Goal: Navigation & Orientation: Find specific page/section

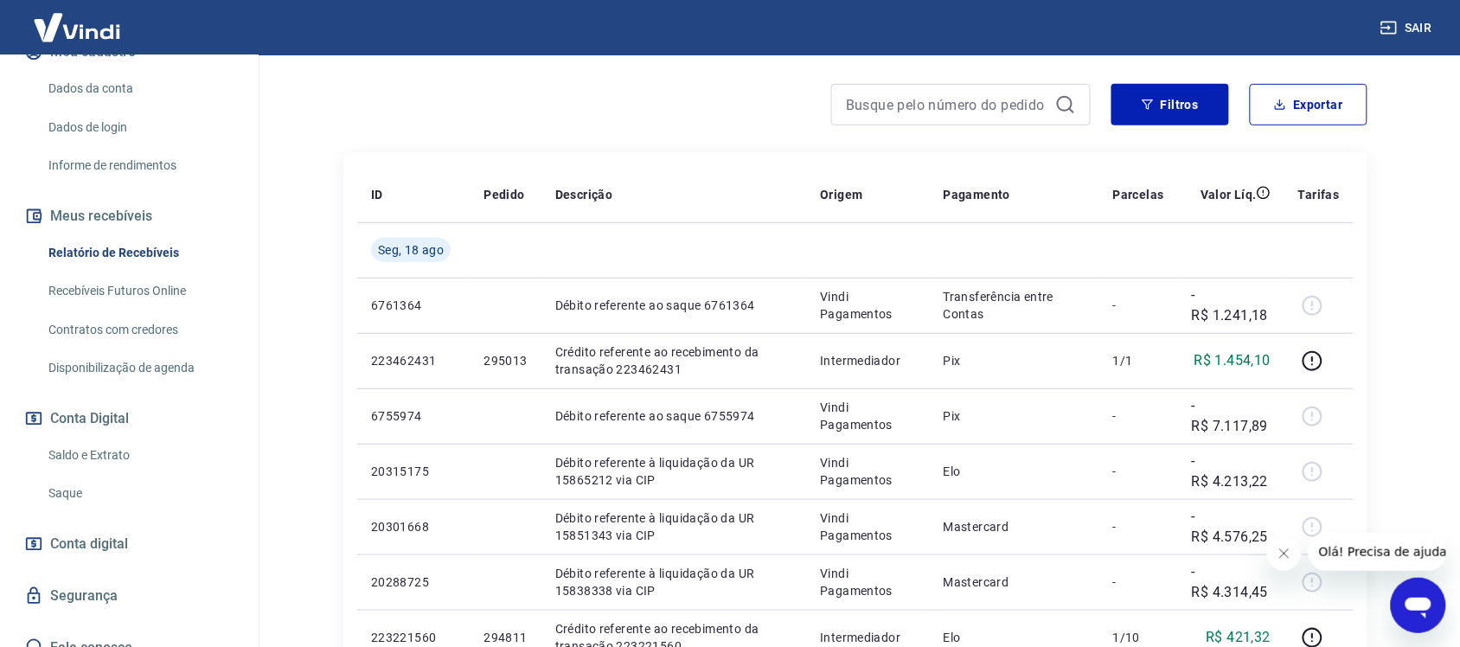
scroll to position [253, 0]
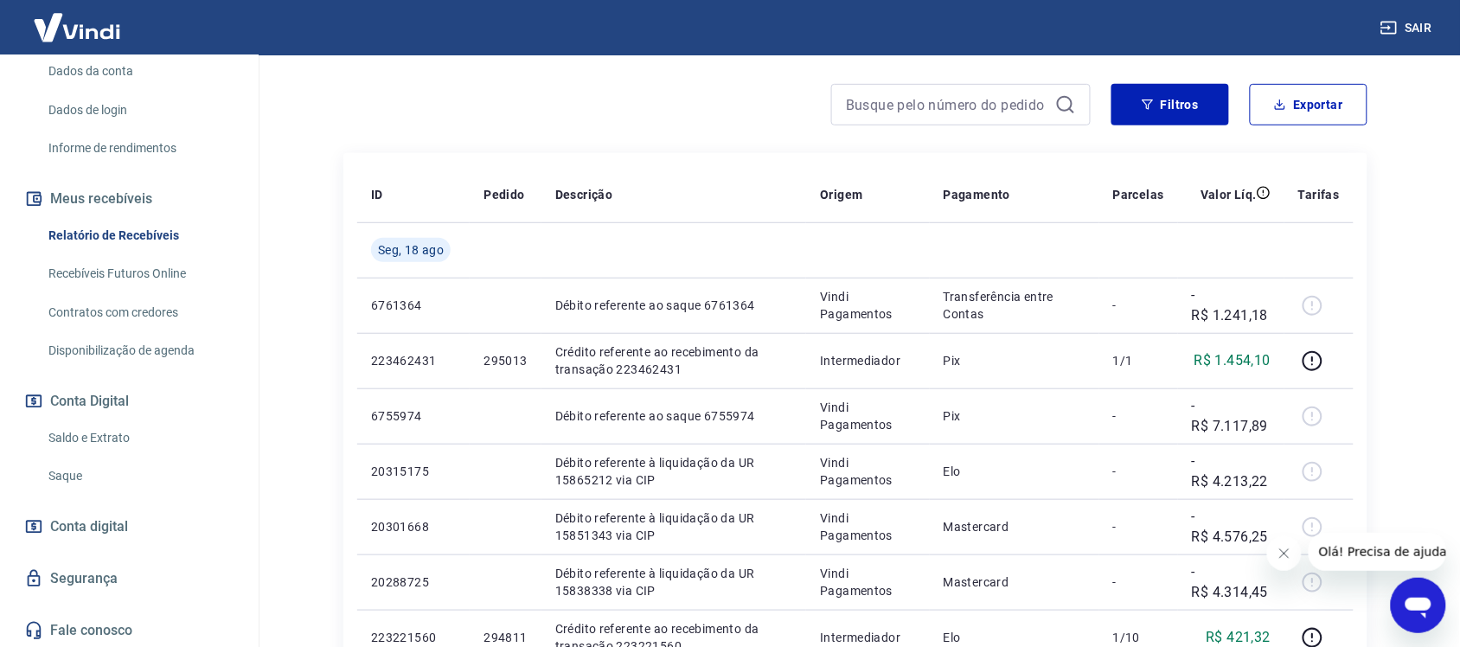
click at [59, 473] on link "Saque" at bounding box center [140, 475] width 196 height 35
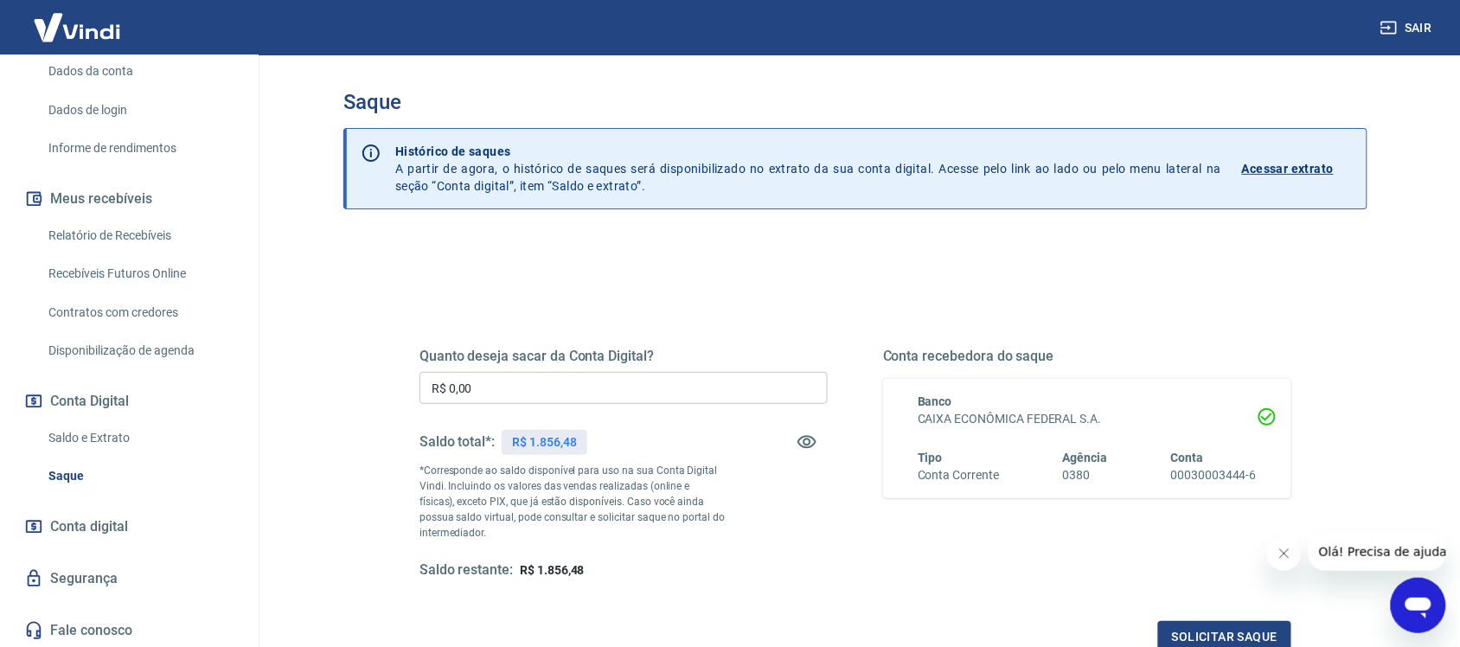
click at [104, 439] on link "Saldo e Extrato" at bounding box center [140, 437] width 196 height 35
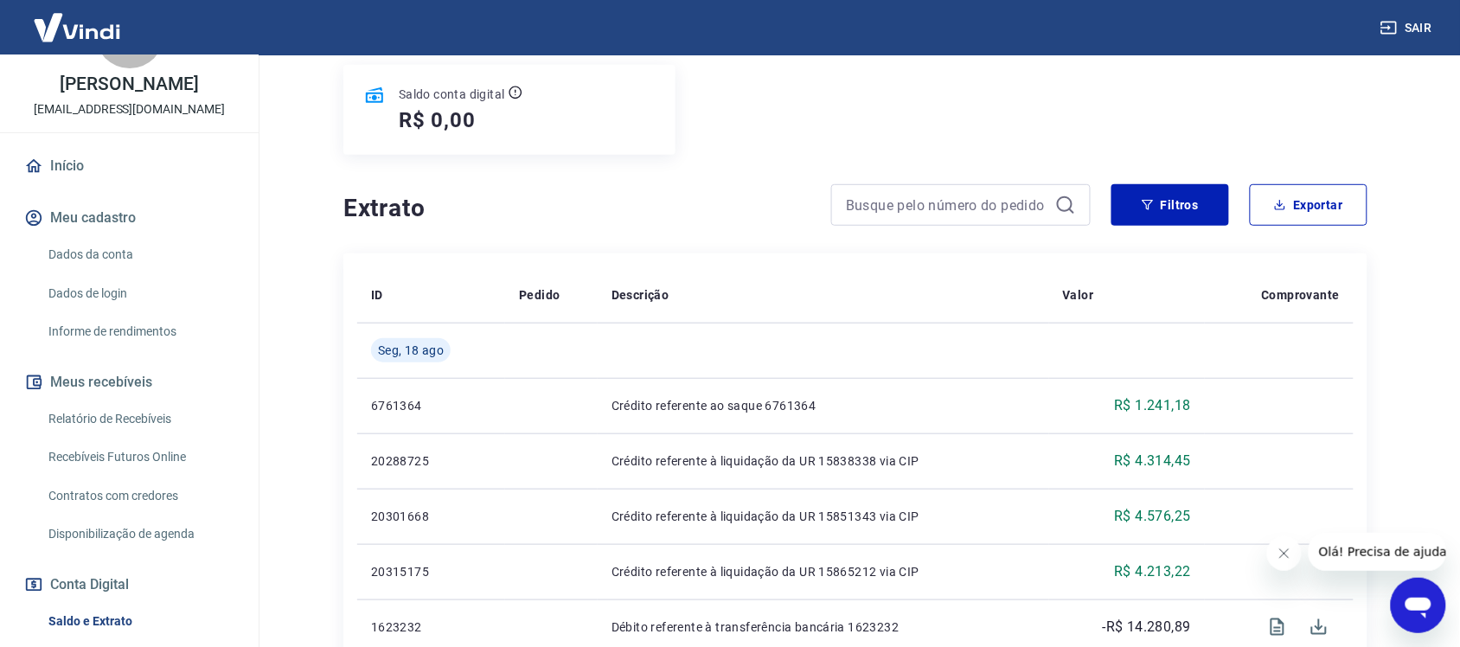
scroll to position [108, 0]
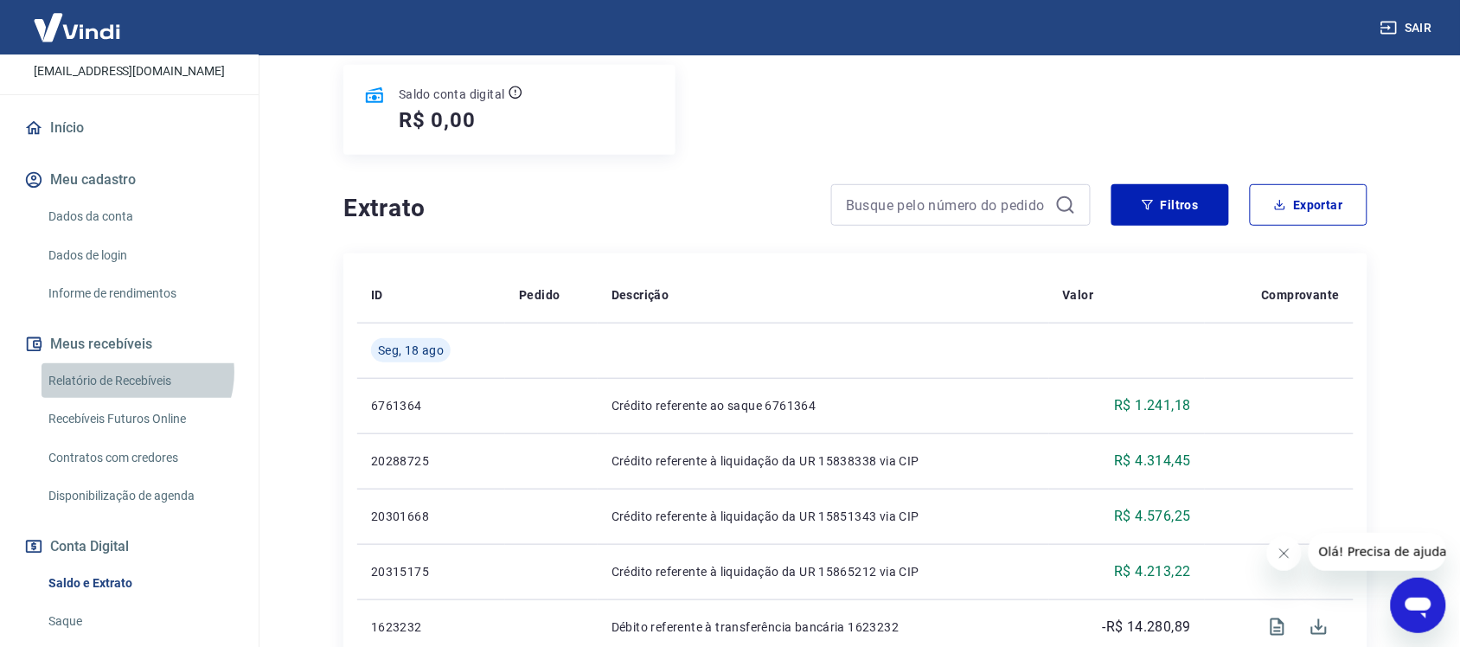
click at [136, 372] on link "Relatório de Recebíveis" at bounding box center [140, 380] width 196 height 35
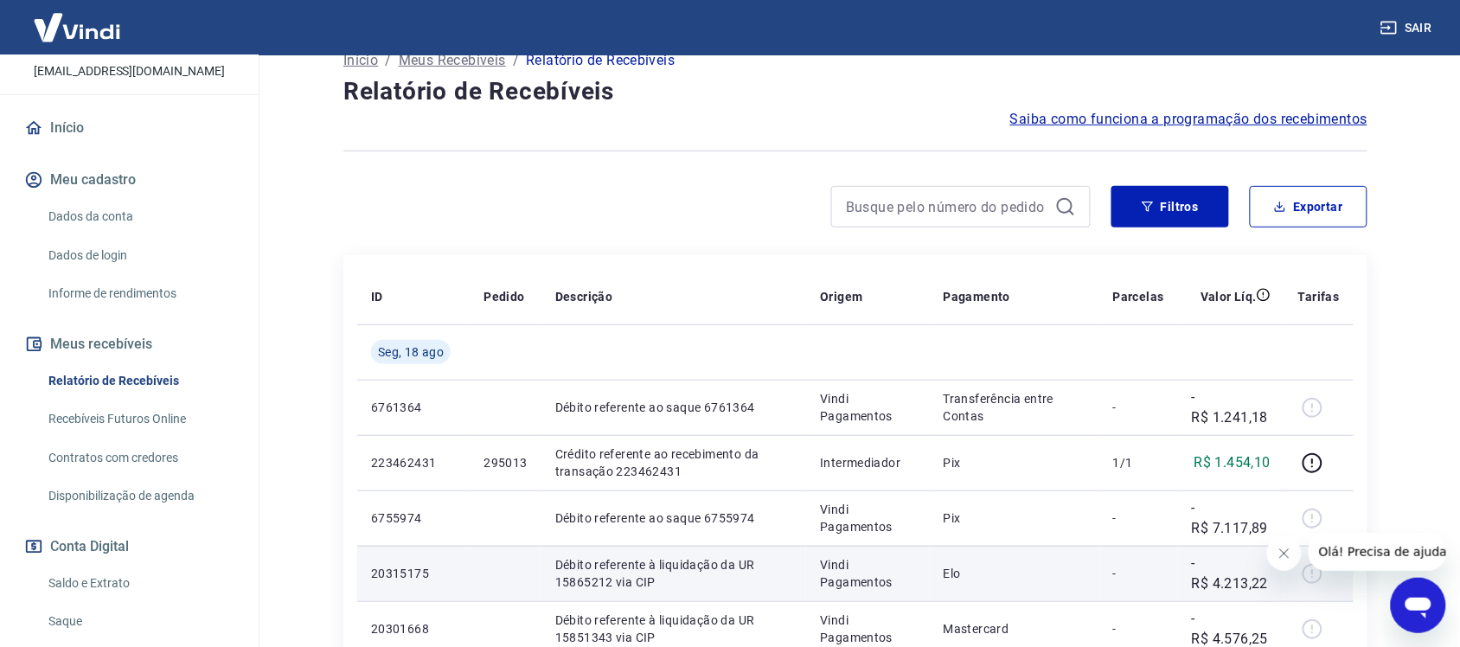
scroll to position [108, 0]
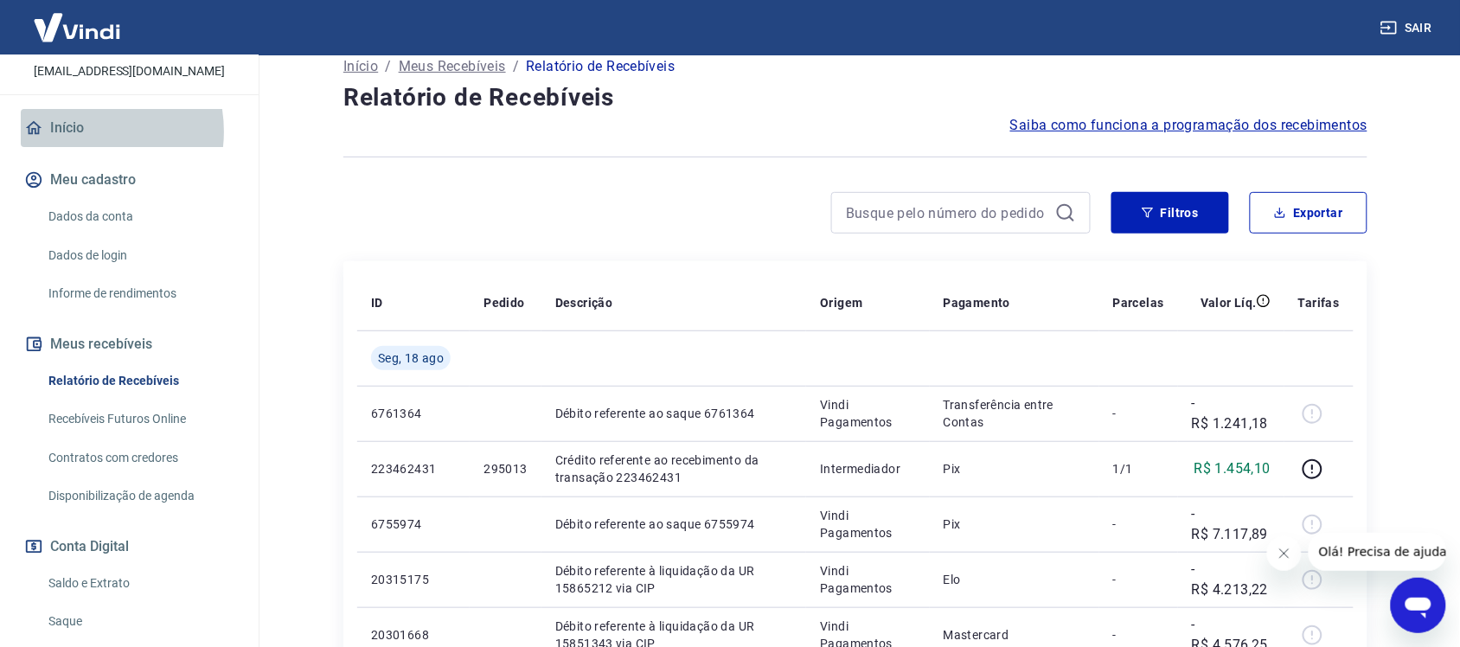
click at [78, 131] on link "Início" at bounding box center [129, 128] width 217 height 38
